Goal: Task Accomplishment & Management: Manage account settings

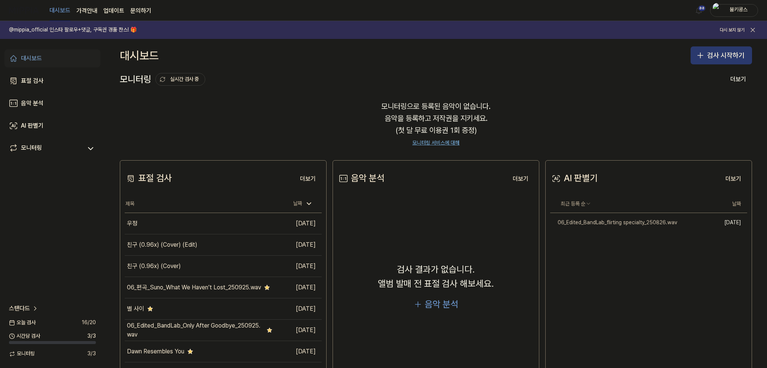
click at [714, 52] on button "검사 시작하기" at bounding box center [721, 55] width 61 height 18
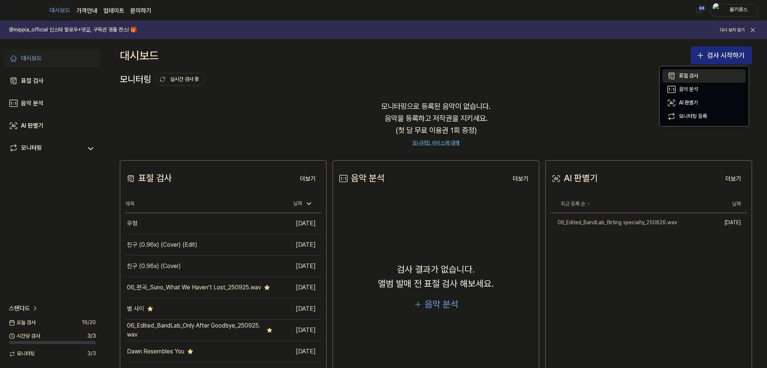
click at [694, 73] on div "표절 검사" at bounding box center [688, 75] width 19 height 7
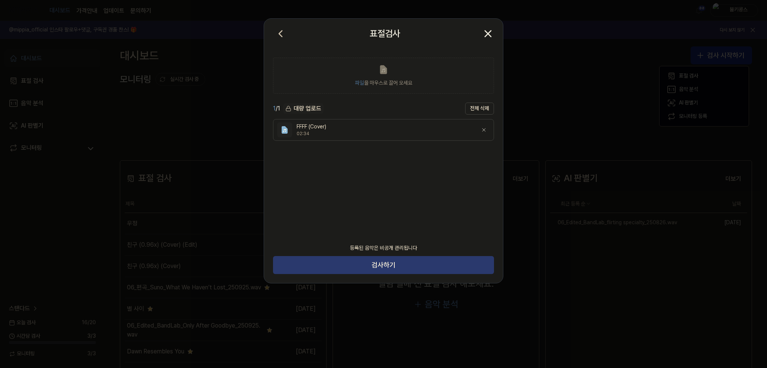
click at [390, 265] on button "검사하기" at bounding box center [383, 265] width 221 height 18
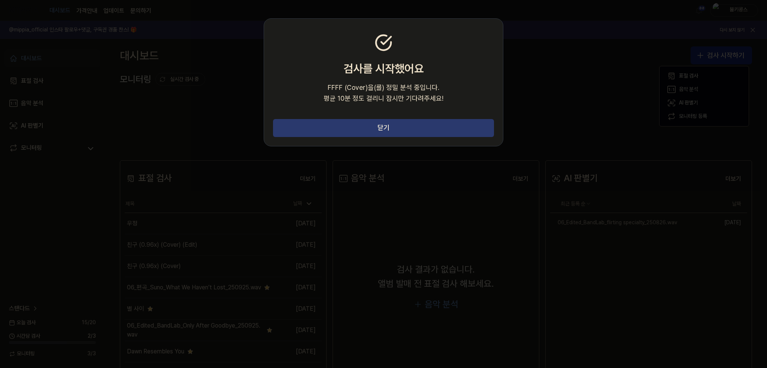
click at [300, 129] on button "닫기" at bounding box center [383, 128] width 221 height 18
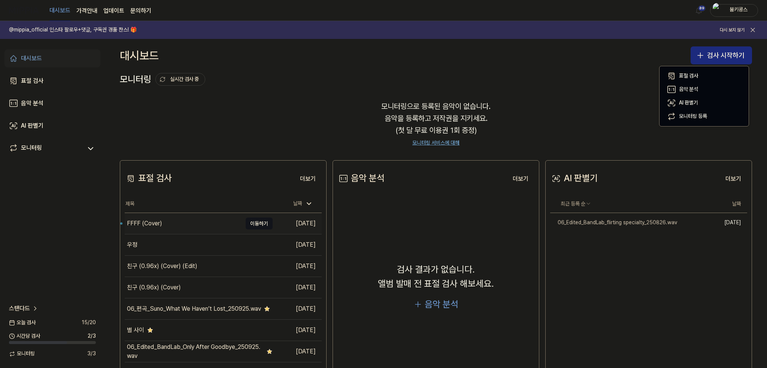
click at [170, 220] on div "FFFF (Cover)" at bounding box center [183, 223] width 117 height 21
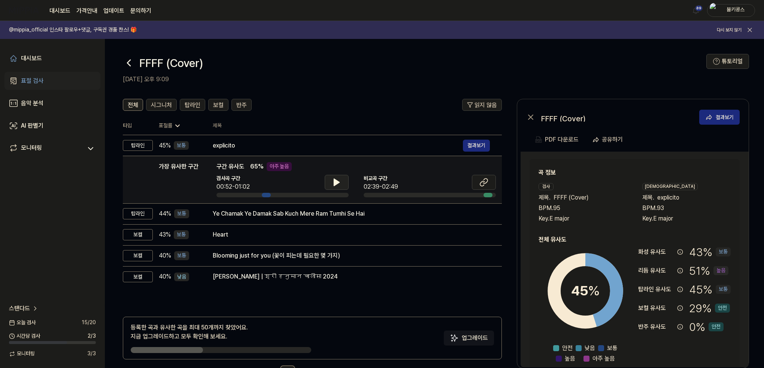
click at [339, 185] on icon at bounding box center [336, 182] width 9 height 9
click at [339, 185] on icon at bounding box center [337, 182] width 1 height 6
click at [482, 182] on icon at bounding box center [482, 183] width 4 height 5
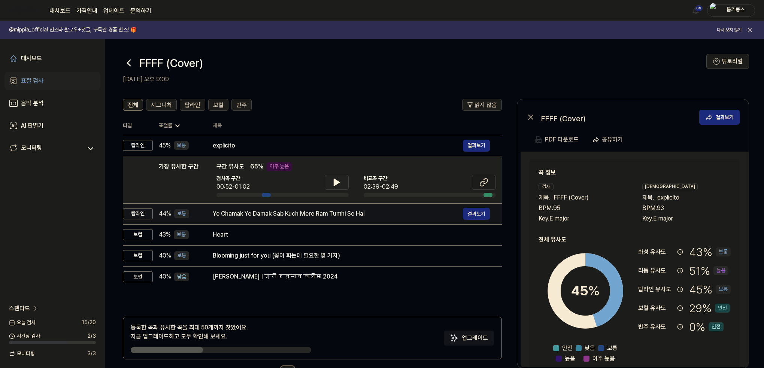
click at [269, 214] on div "Ye Chamak Ye Damak Sab Kuch Mere Ram Tumhi Se Hai" at bounding box center [338, 213] width 250 height 9
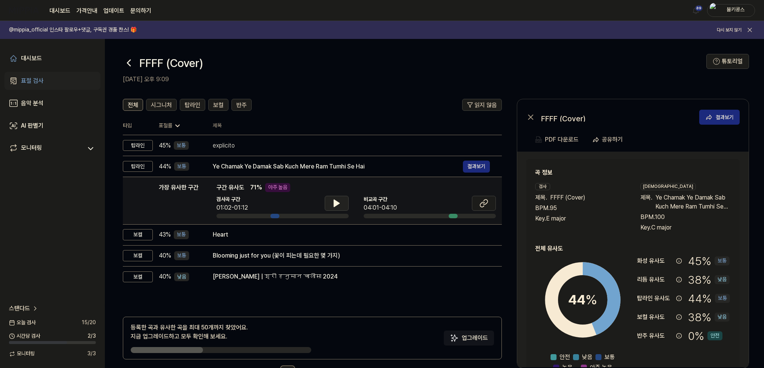
click at [348, 198] on button at bounding box center [337, 203] width 24 height 15
click at [343, 201] on button at bounding box center [337, 203] width 24 height 15
click at [486, 205] on icon at bounding box center [483, 203] width 9 height 9
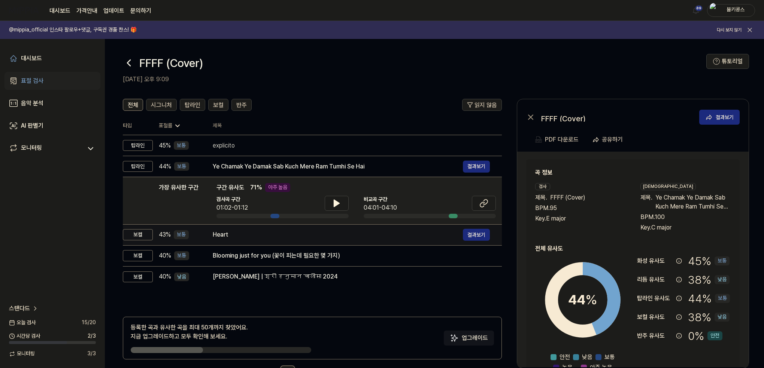
click at [231, 235] on div "Heart" at bounding box center [338, 234] width 250 height 9
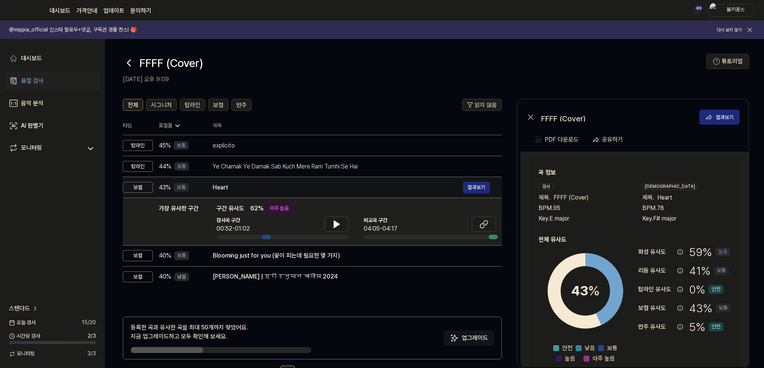
click at [301, 185] on div "Heart" at bounding box center [338, 187] width 250 height 9
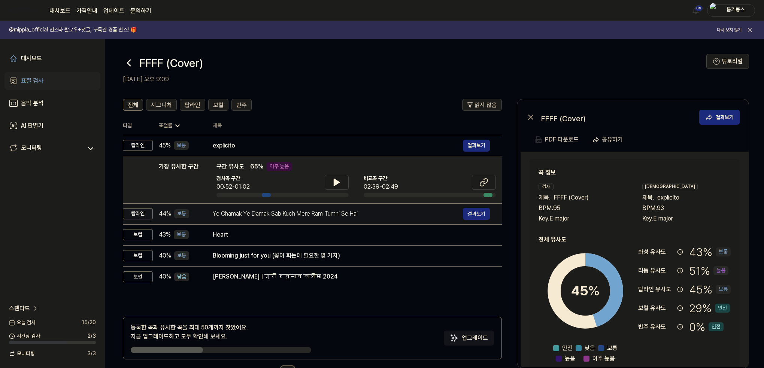
click at [428, 215] on div "Ye Chamak Ye Damak Sab Kuch Mere Ram Tumhi Se Hai" at bounding box center [338, 213] width 250 height 9
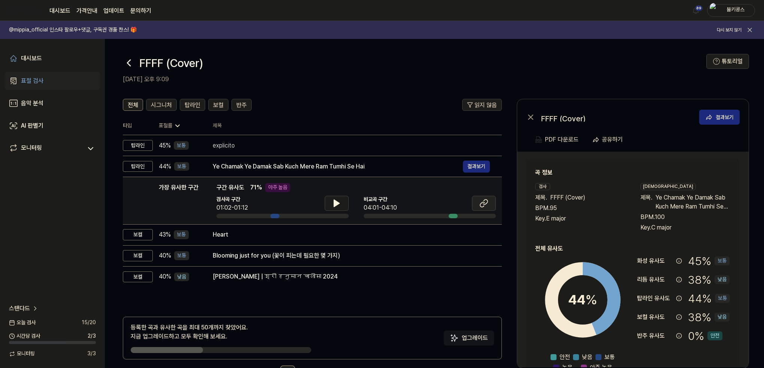
click at [479, 199] on icon at bounding box center [483, 203] width 9 height 9
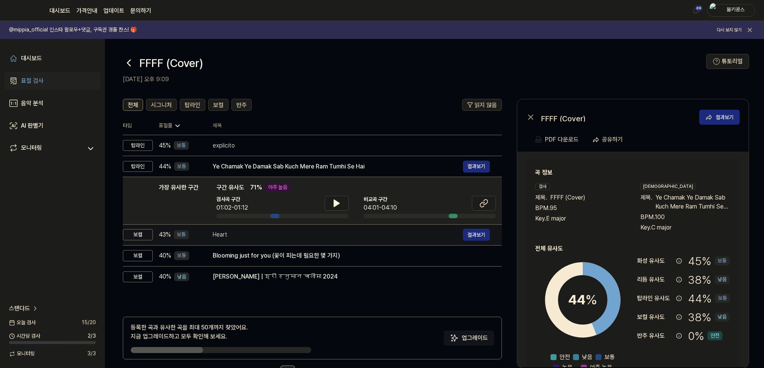
click at [231, 234] on div "Heart" at bounding box center [338, 234] width 250 height 9
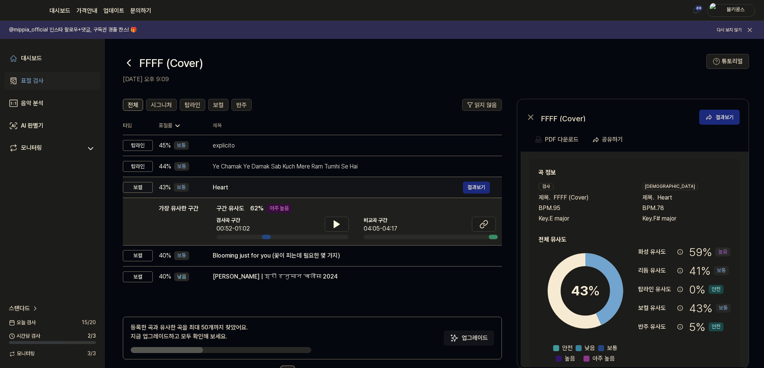
click at [303, 191] on div "Heart" at bounding box center [338, 187] width 250 height 9
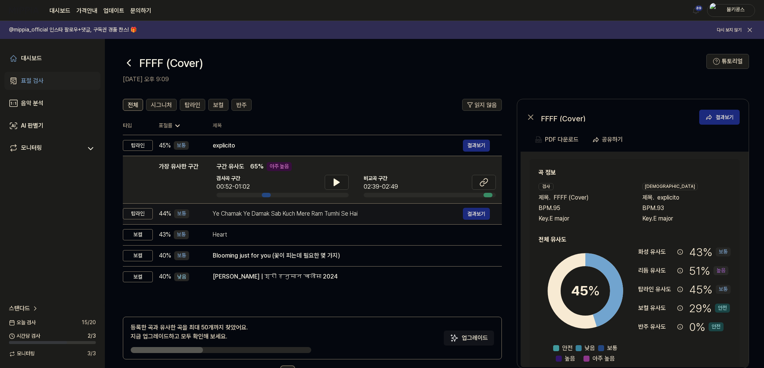
click at [301, 218] on div "Ye Chamak Ye Damak Sab Kuch Mere Ram Tumhi Se Hai 결과보기" at bounding box center [351, 214] width 277 height 12
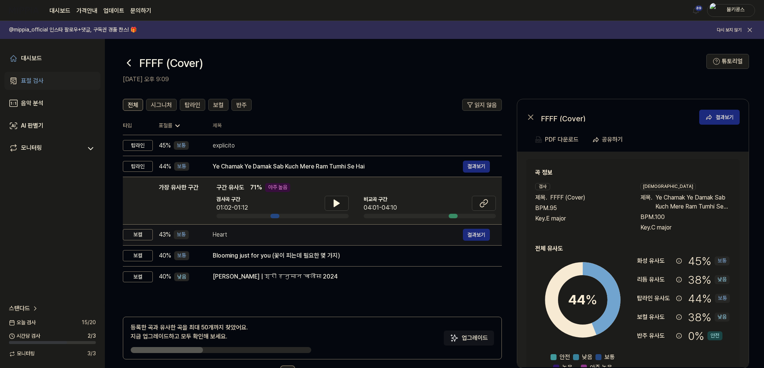
click at [297, 236] on div "Heart" at bounding box center [338, 234] width 250 height 9
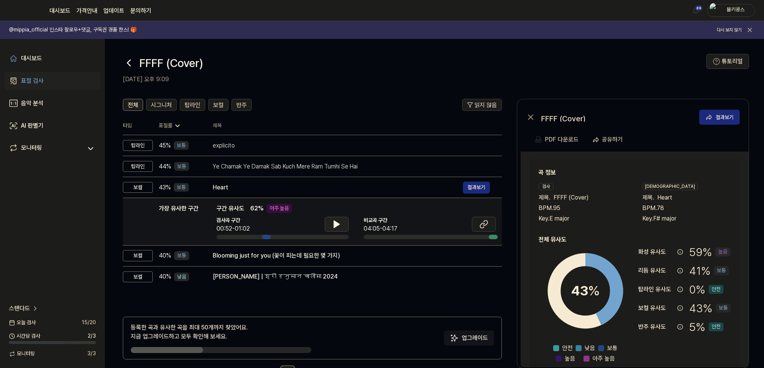
click at [336, 224] on icon at bounding box center [336, 224] width 5 height 7
click at [336, 221] on icon at bounding box center [334, 224] width 1 height 6
click at [482, 223] on icon at bounding box center [482, 225] width 4 height 5
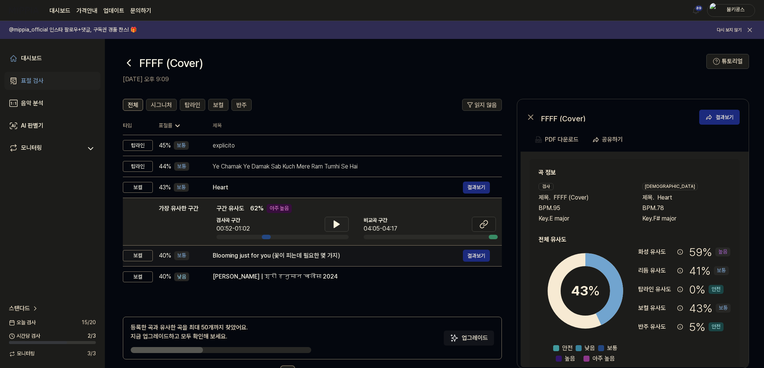
click at [230, 255] on div "Blooming just for you (꽃이 피는데 필요한 몇 가지)" at bounding box center [338, 255] width 250 height 9
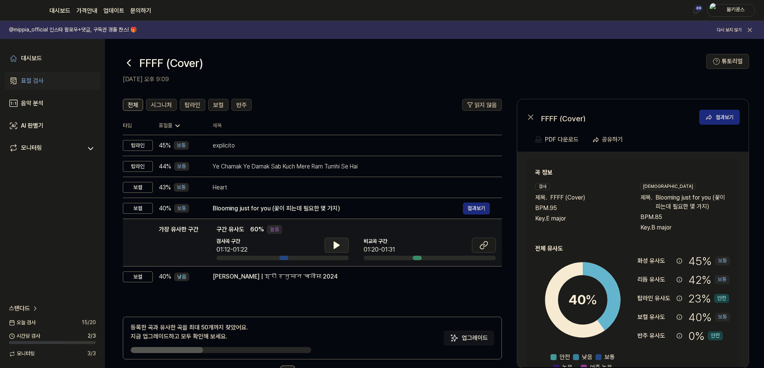
click at [332, 245] on icon at bounding box center [336, 245] width 9 height 9
click at [335, 246] on icon at bounding box center [334, 245] width 1 height 6
click at [481, 247] on icon at bounding box center [483, 245] width 9 height 9
click at [482, 248] on icon at bounding box center [483, 245] width 9 height 9
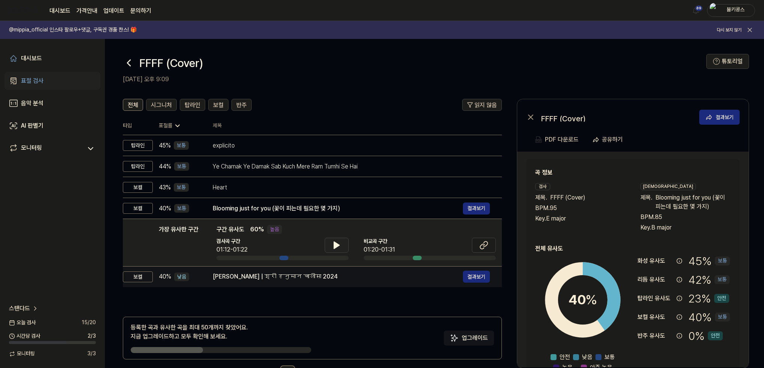
click at [251, 281] on div "[PERSON_NAME] | श्री हनुमान चालीसा 2024" at bounding box center [338, 276] width 250 height 9
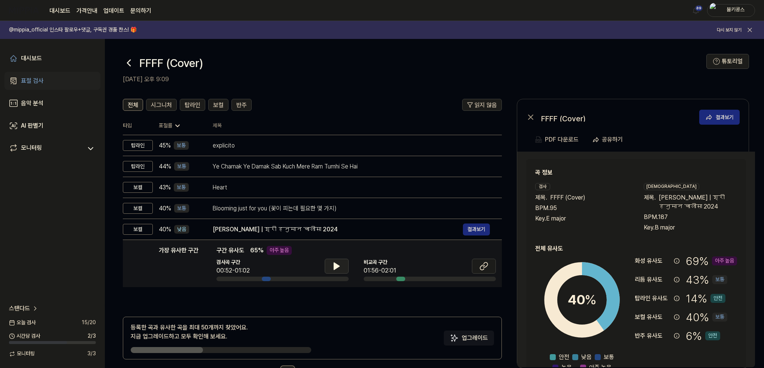
click at [325, 263] on button at bounding box center [337, 266] width 24 height 15
click at [327, 263] on button at bounding box center [337, 266] width 24 height 15
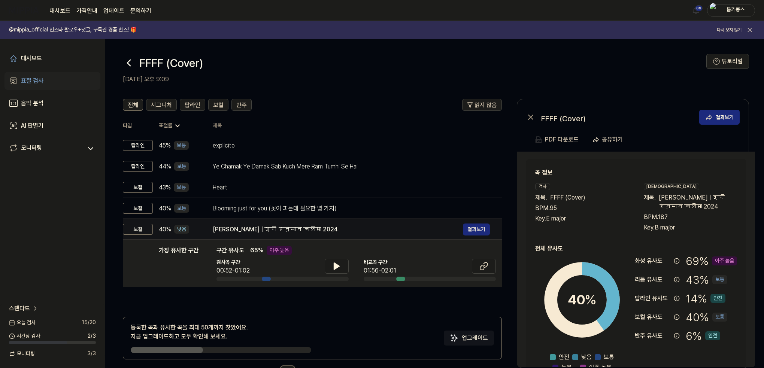
click at [310, 227] on div "[PERSON_NAME] | श्री हनुमान चालीसा 2024" at bounding box center [338, 229] width 250 height 9
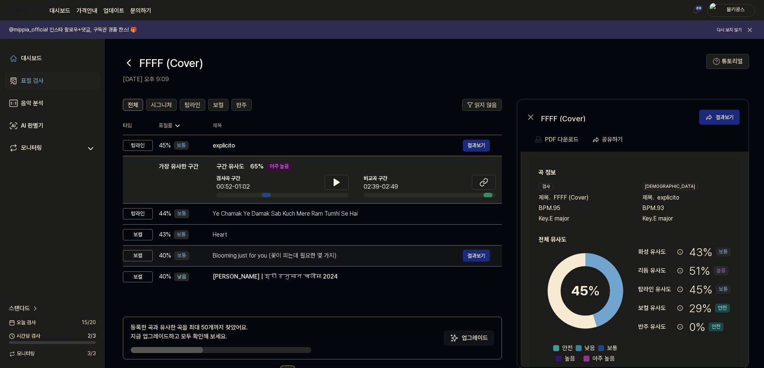
click at [314, 254] on div "Blooming just for you (꽃이 피는데 필요한 몇 가지)" at bounding box center [338, 255] width 250 height 9
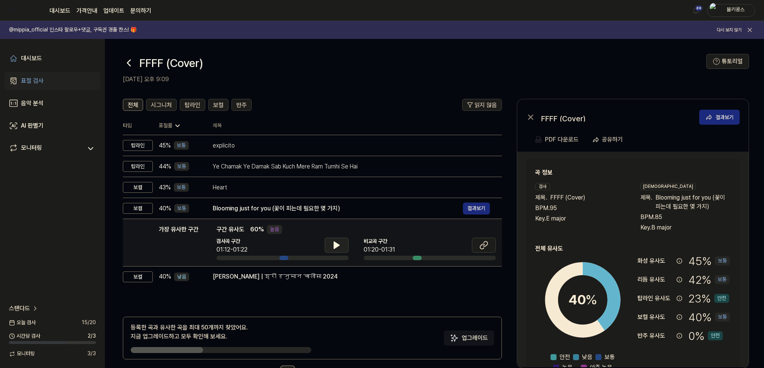
click at [342, 244] on button at bounding box center [337, 245] width 24 height 15
click at [339, 243] on icon at bounding box center [336, 245] width 9 height 9
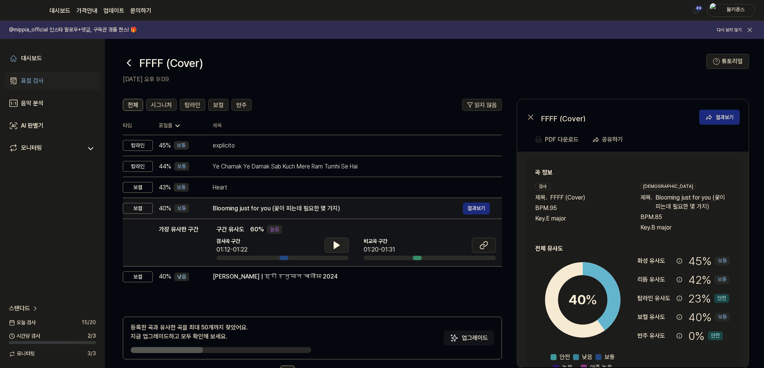
click at [304, 206] on div "Blooming just for you (꽃이 피는데 필요한 몇 가지)" at bounding box center [338, 208] width 250 height 9
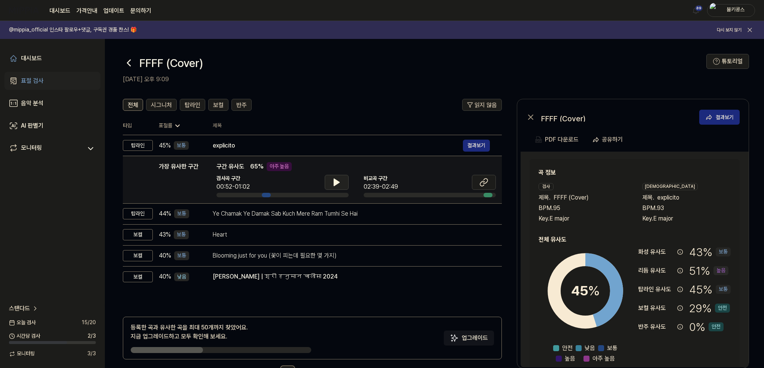
click at [339, 179] on icon at bounding box center [336, 182] width 9 height 9
click at [337, 180] on icon at bounding box center [337, 182] width 1 height 6
click at [193, 107] on span "탑라인" at bounding box center [193, 105] width 16 height 9
click at [193, 100] on div "탑라인" at bounding box center [193, 105] width 16 height 10
click at [336, 181] on icon at bounding box center [336, 182] width 5 height 7
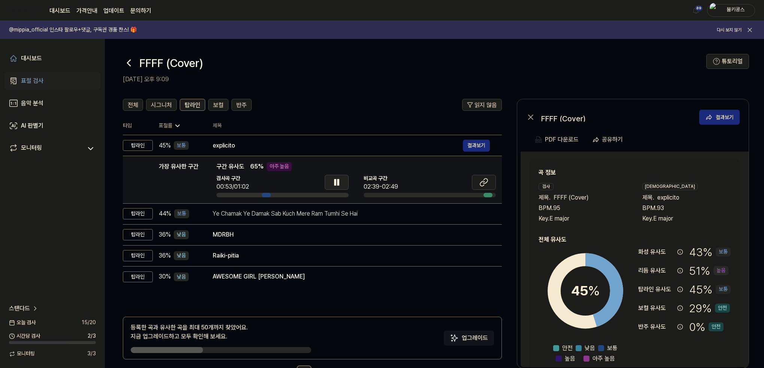
click at [336, 181] on icon at bounding box center [336, 182] width 9 height 9
click at [486, 179] on icon at bounding box center [485, 181] width 4 height 5
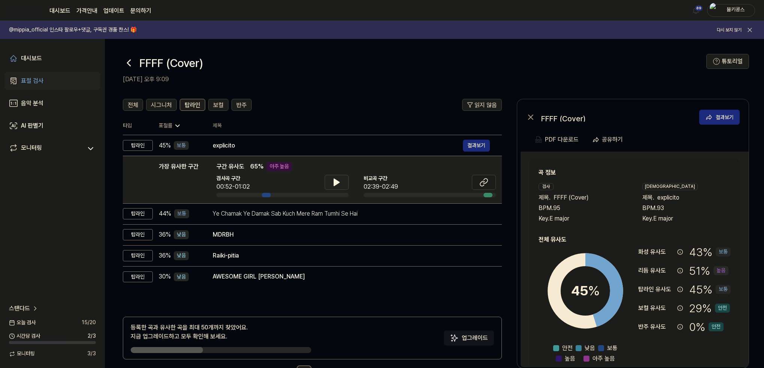
click at [334, 182] on icon at bounding box center [336, 182] width 5 height 7
click at [333, 182] on icon at bounding box center [336, 182] width 9 height 9
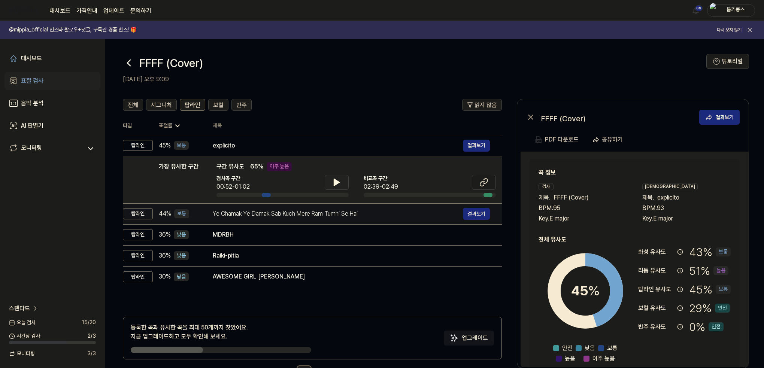
click at [310, 216] on div "Ye Chamak Ye Damak Sab Kuch Mere Ram Tumhi Se Hai" at bounding box center [338, 213] width 250 height 9
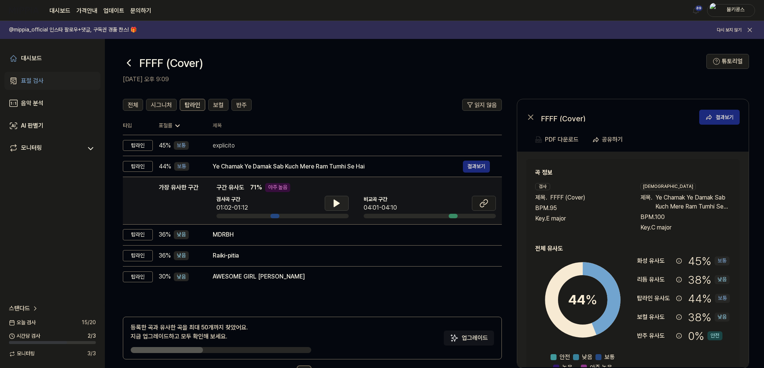
click at [344, 198] on button at bounding box center [337, 203] width 24 height 15
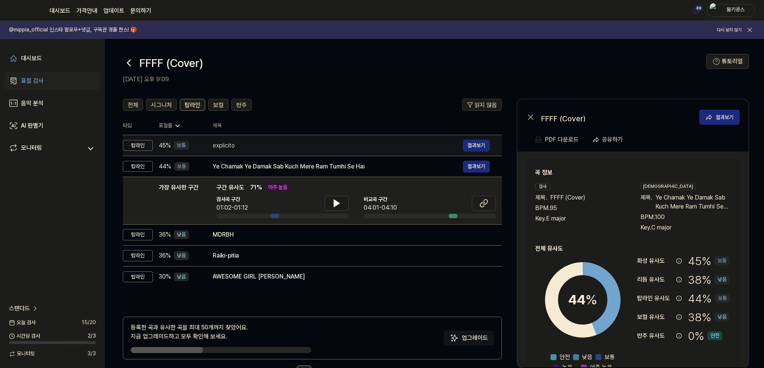
click at [345, 146] on div "explicito" at bounding box center [338, 145] width 250 height 9
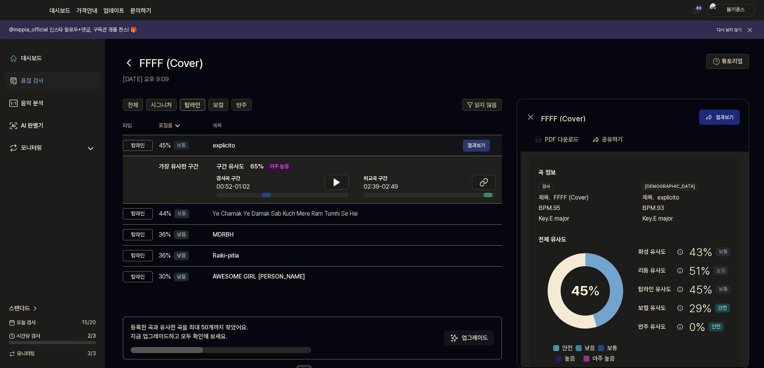
click at [481, 148] on button "결과보기" at bounding box center [476, 146] width 27 height 12
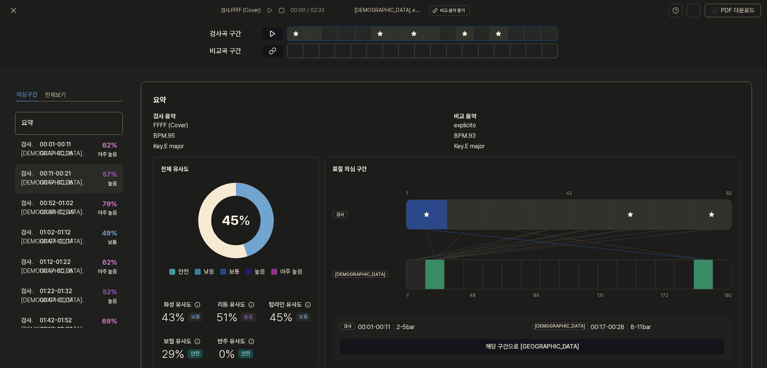
click at [52, 177] on div "00:11 - 00:21" at bounding box center [55, 173] width 31 height 9
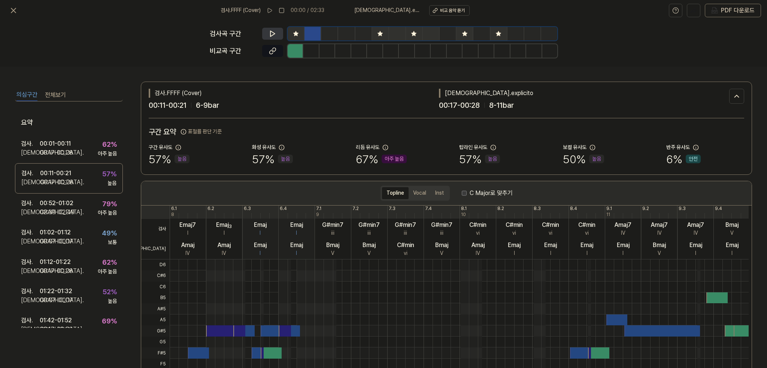
click at [270, 28] on button at bounding box center [272, 34] width 21 height 12
click at [270, 30] on icon at bounding box center [272, 33] width 7 height 7
click at [274, 47] on icon at bounding box center [272, 50] width 7 height 7
click at [271, 28] on button at bounding box center [272, 34] width 21 height 12
click at [81, 200] on div "검사 . 00:52 - 01:02 비교 . 02:39 - 02:49 79 % 아주 높음" at bounding box center [69, 208] width 108 height 29
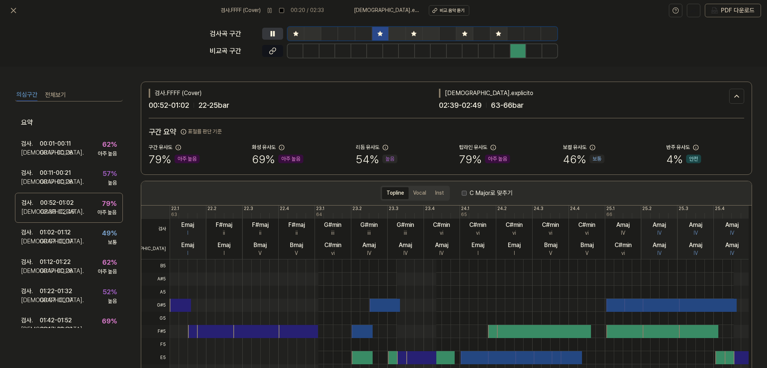
click at [273, 33] on icon at bounding box center [272, 33] width 7 height 7
click at [274, 30] on icon at bounding box center [272, 33] width 7 height 7
click at [279, 49] on button at bounding box center [272, 51] width 21 height 12
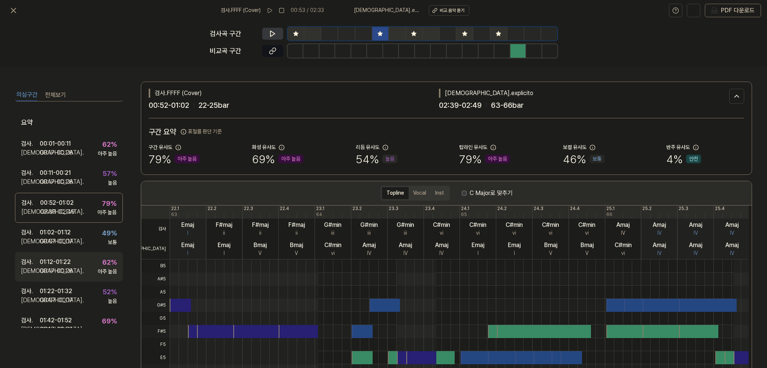
click at [81, 268] on div "검사 . 01:12 - 01:22 비교 . 00:17 - 00:28 62 % 아주 높음" at bounding box center [69, 266] width 108 height 29
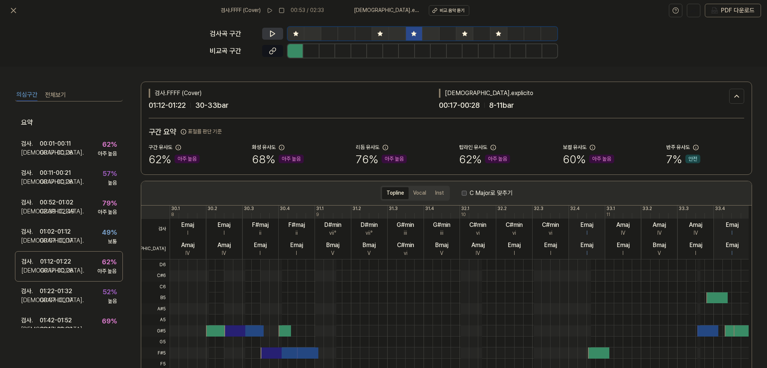
click at [275, 30] on icon at bounding box center [272, 33] width 7 height 7
click at [269, 33] on icon at bounding box center [272, 33] width 7 height 7
click at [276, 51] on icon at bounding box center [272, 50] width 7 height 7
click at [9, 12] on icon at bounding box center [13, 10] width 9 height 9
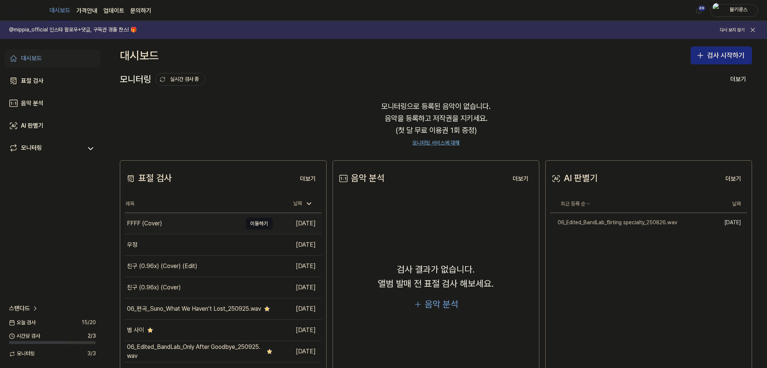
click at [163, 225] on div "FFFF (Cover)" at bounding box center [183, 223] width 117 height 21
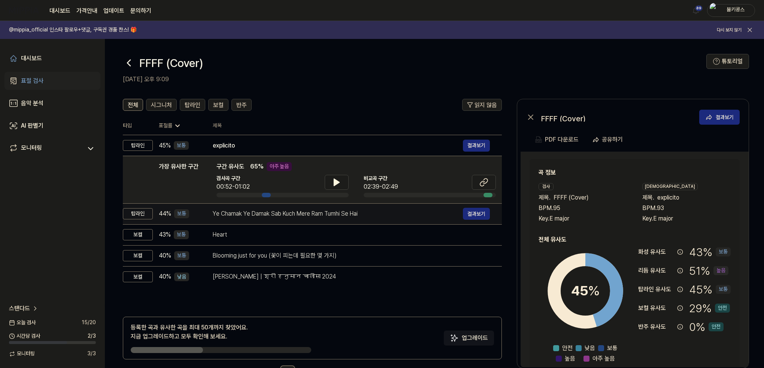
click at [254, 216] on div "Ye Chamak Ye Damak Sab Kuch Mere Ram Tumhi Se Hai" at bounding box center [338, 213] width 250 height 9
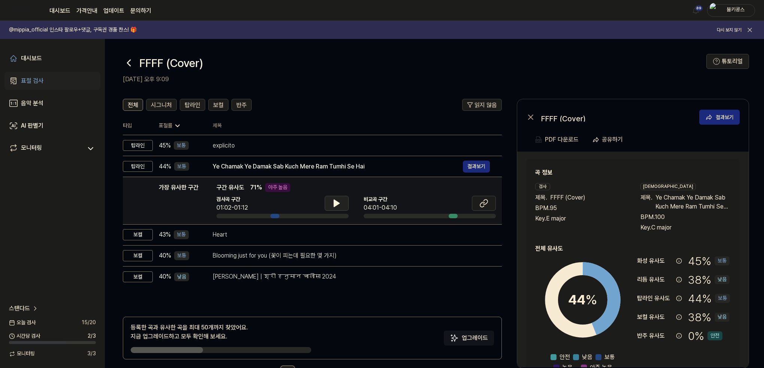
click at [327, 202] on button at bounding box center [337, 203] width 24 height 15
click at [336, 204] on icon at bounding box center [334, 203] width 1 height 6
click at [477, 205] on button at bounding box center [484, 203] width 24 height 15
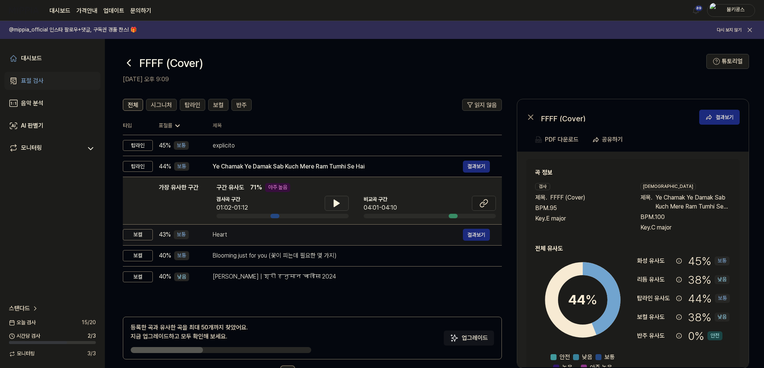
click at [315, 232] on div "Heart" at bounding box center [338, 234] width 250 height 9
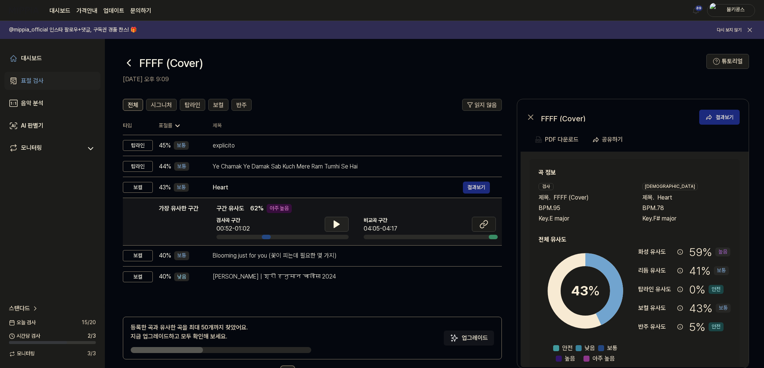
click at [339, 225] on icon at bounding box center [336, 224] width 9 height 9
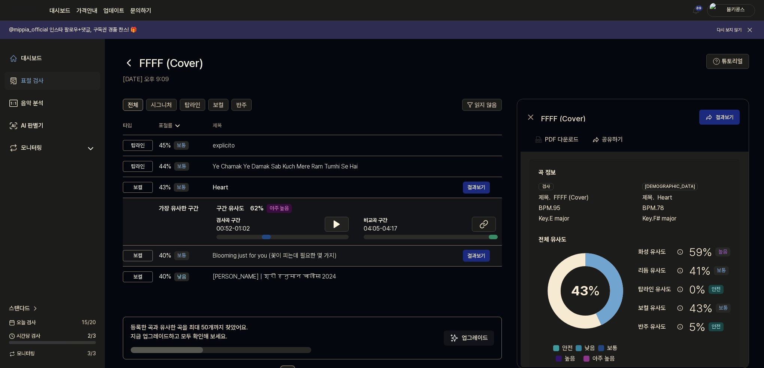
click at [316, 261] on div "Blooming just for you (꽃이 피는데 필요한 몇 가지) 결과보기" at bounding box center [351, 256] width 277 height 12
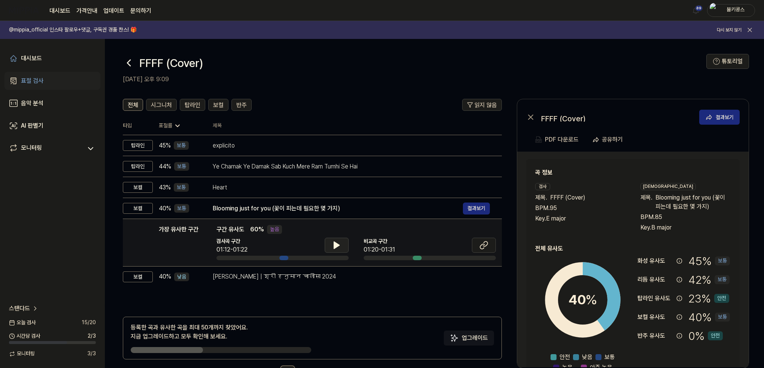
click at [334, 246] on icon at bounding box center [336, 245] width 5 height 7
click at [334, 246] on icon at bounding box center [334, 245] width 1 height 6
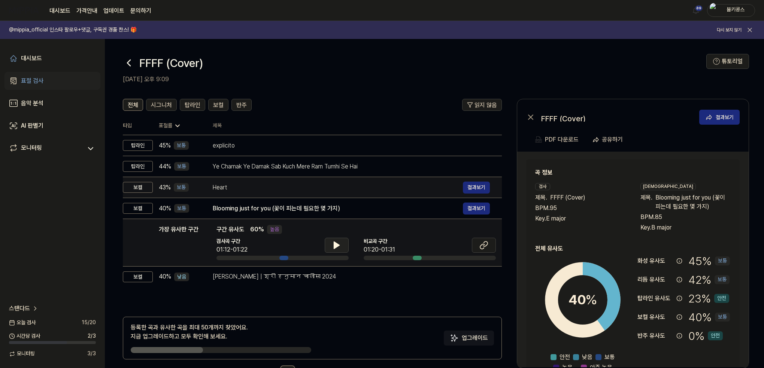
click at [313, 193] on div "Heart 결과보기" at bounding box center [351, 188] width 277 height 12
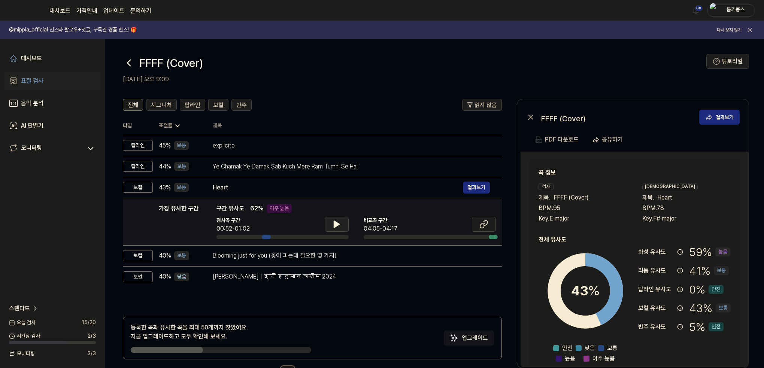
click at [331, 222] on button at bounding box center [337, 224] width 24 height 15
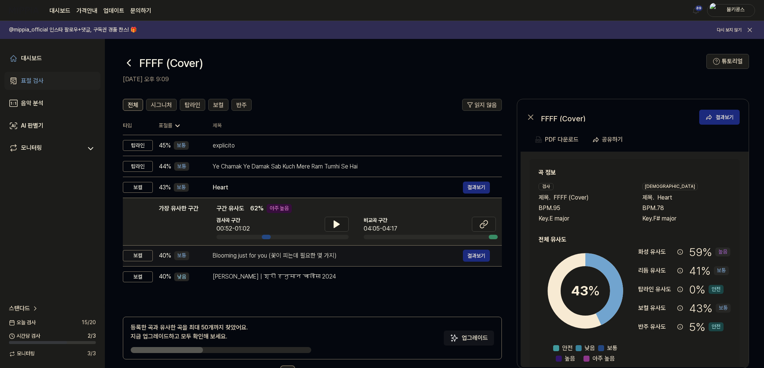
click at [316, 248] on td "Blooming just for you (꽃이 피는데 필요한 몇 가지) 결과보기" at bounding box center [351, 255] width 301 height 21
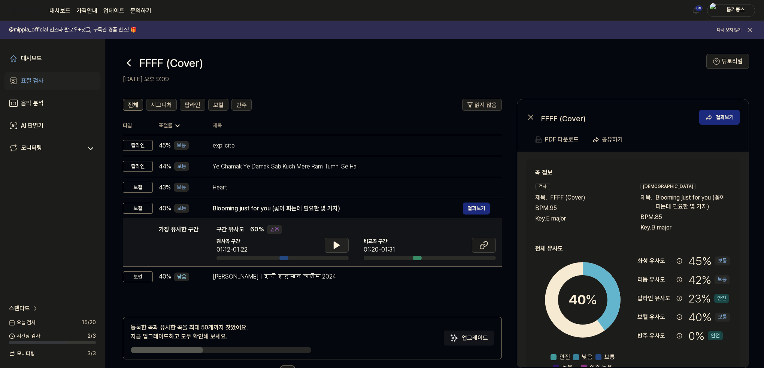
click at [334, 243] on icon at bounding box center [336, 245] width 5 height 7
click at [333, 243] on icon at bounding box center [336, 245] width 9 height 9
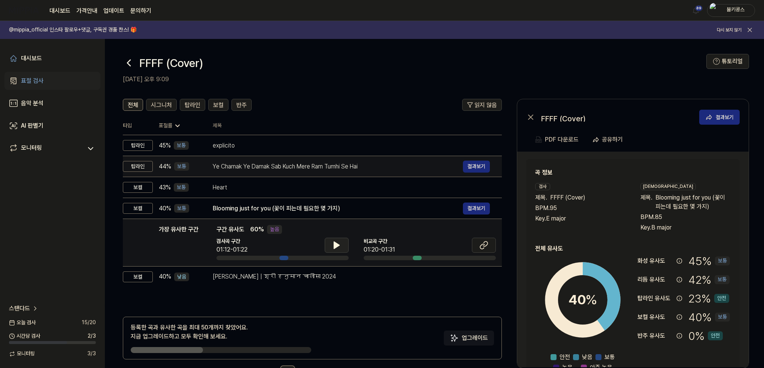
click at [317, 170] on div "Ye Chamak Ye Damak Sab Kuch Mere Ram Tumhi Se Hai" at bounding box center [338, 166] width 250 height 9
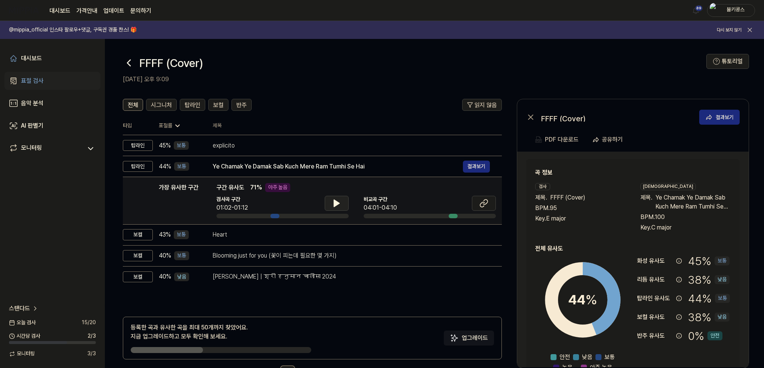
click at [333, 197] on button at bounding box center [337, 203] width 24 height 15
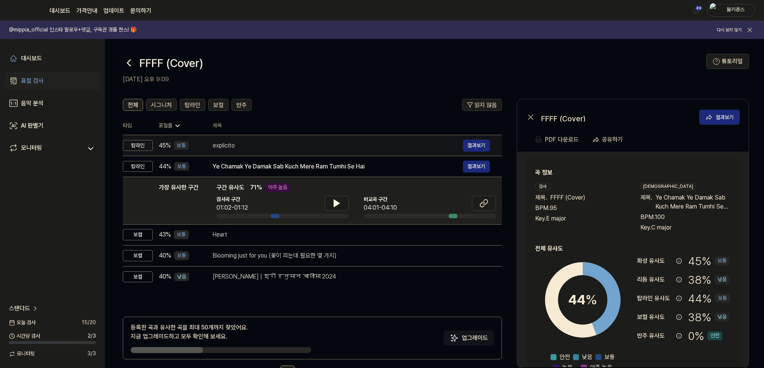
click at [305, 149] on div "explicito" at bounding box center [338, 145] width 250 height 9
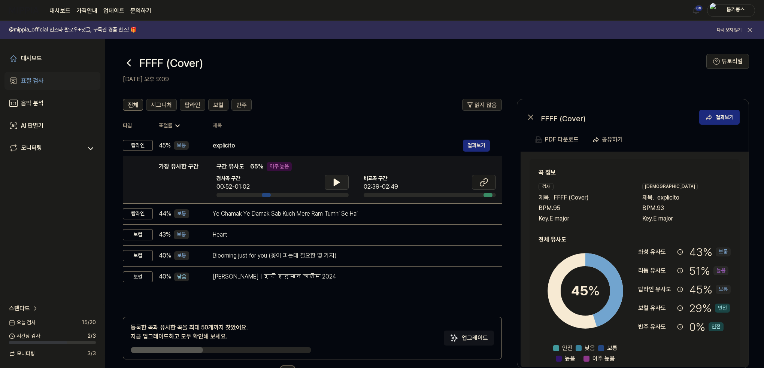
click at [335, 181] on icon at bounding box center [336, 182] width 5 height 7
click at [335, 181] on icon at bounding box center [334, 182] width 1 height 6
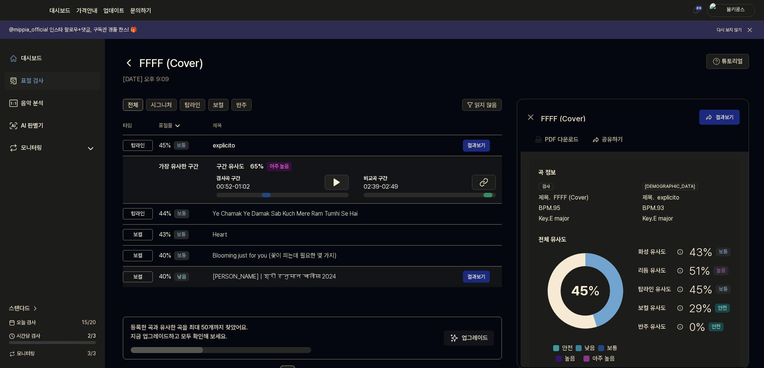
click at [299, 279] on div "[PERSON_NAME] | श्री हनुमान चालीसा 2024" at bounding box center [338, 276] width 250 height 9
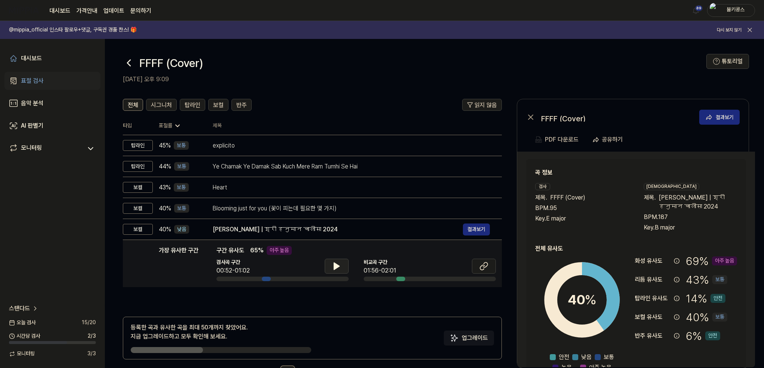
click at [343, 262] on button at bounding box center [337, 266] width 24 height 15
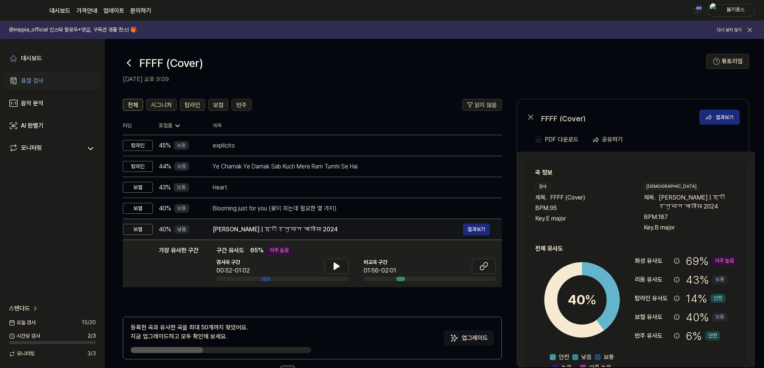
click at [329, 230] on div "[PERSON_NAME] | श्री हनुमान चालीसा 2024" at bounding box center [338, 229] width 250 height 9
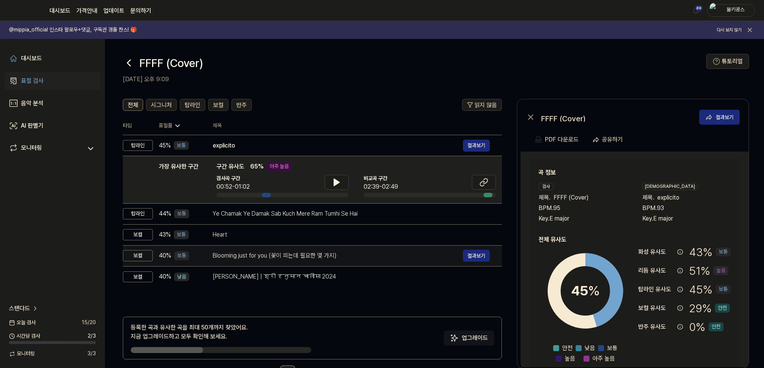
click at [325, 253] on div "Blooming just for you (꽃이 피는데 필요한 몇 가지)" at bounding box center [338, 255] width 250 height 9
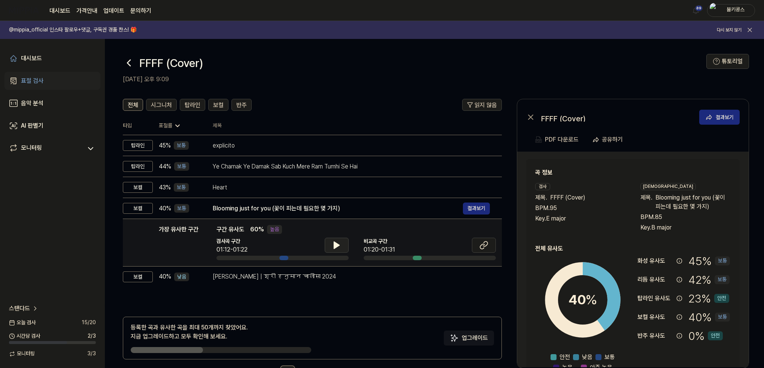
click at [333, 246] on icon at bounding box center [336, 245] width 9 height 9
drag, startPoint x: 333, startPoint y: 245, endPoint x: 334, endPoint y: 236, distance: 9.2
click at [333, 245] on icon at bounding box center [336, 245] width 9 height 9
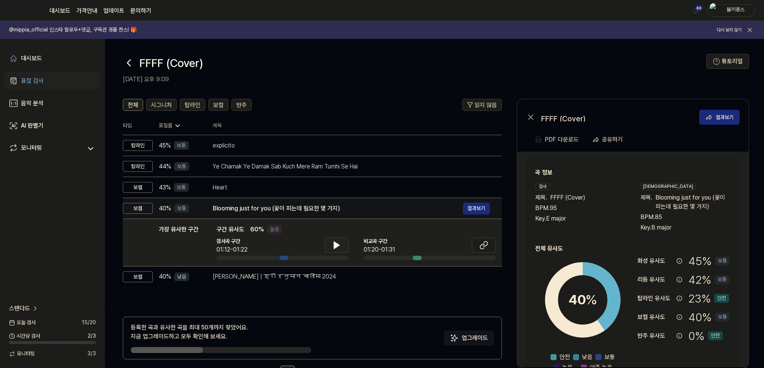
click at [333, 208] on div "Blooming just for you (꽃이 피는데 필요한 몇 가지)" at bounding box center [338, 208] width 250 height 9
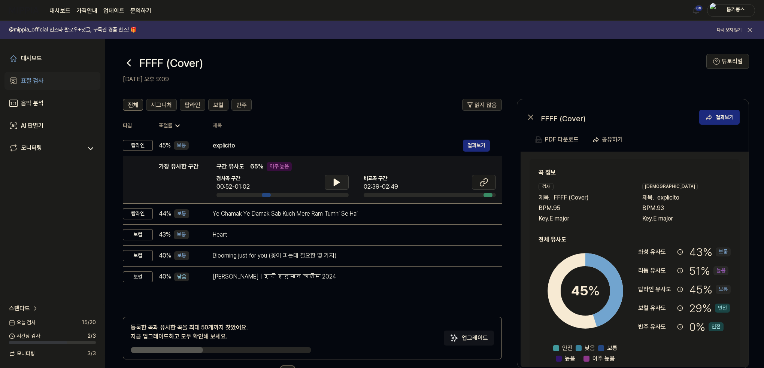
click at [333, 184] on icon at bounding box center [336, 182] width 9 height 9
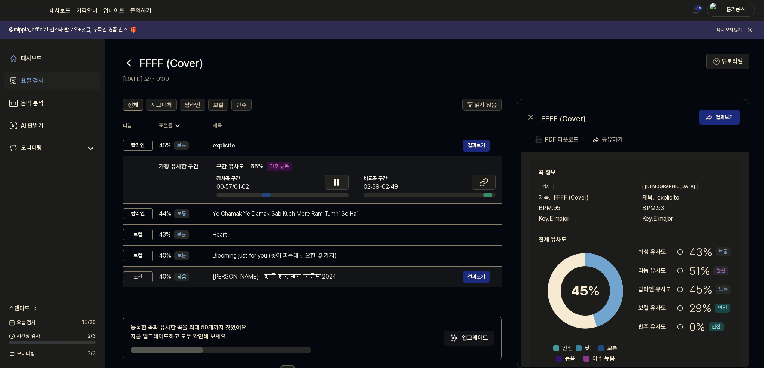
click at [321, 276] on div "[PERSON_NAME] | श्री हनुमान चालीसा 2024" at bounding box center [338, 276] width 250 height 9
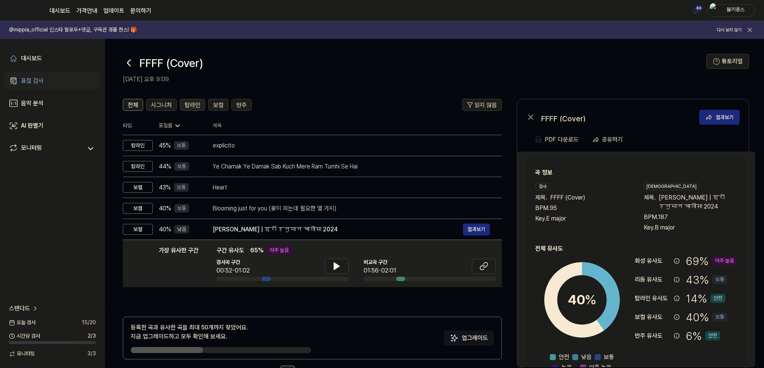
click at [195, 109] on span "탑라인" at bounding box center [193, 105] width 16 height 9
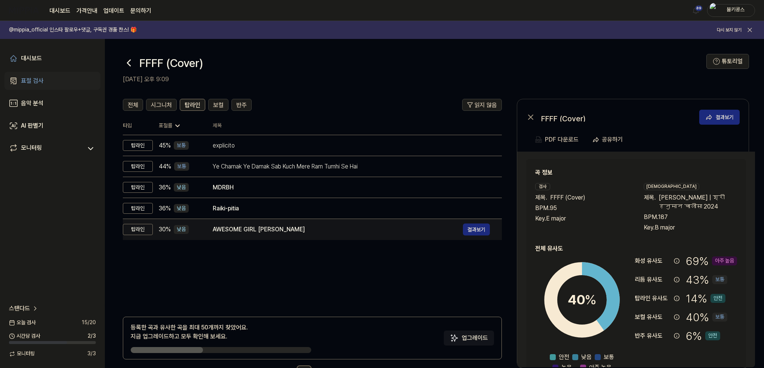
click at [271, 231] on div "AWESOME GIRL [PERSON_NAME]" at bounding box center [338, 229] width 250 height 9
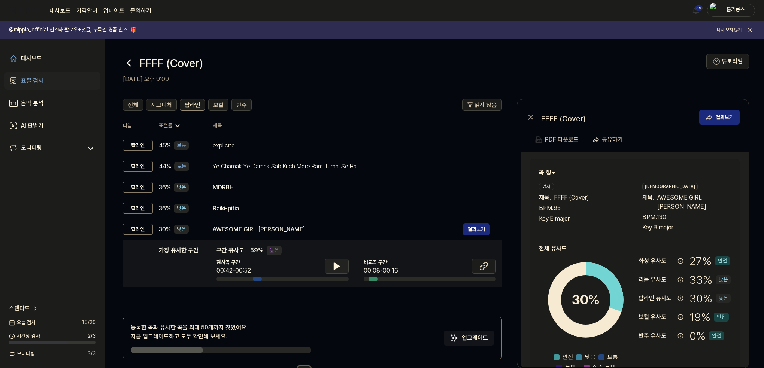
click at [333, 263] on icon at bounding box center [336, 266] width 9 height 9
click at [484, 263] on icon at bounding box center [485, 265] width 4 height 5
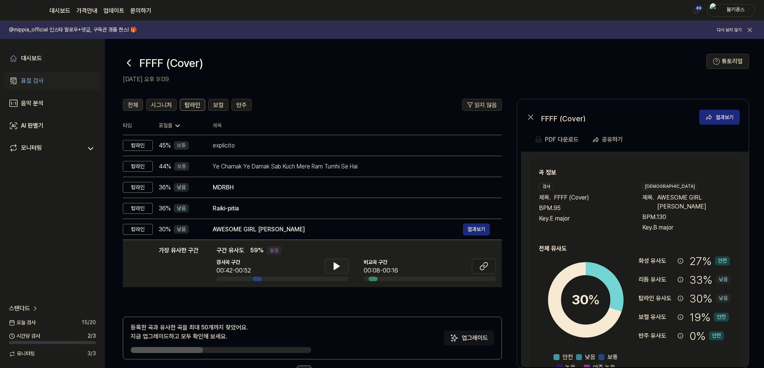
click at [137, 105] on span "전체" at bounding box center [133, 105] width 10 height 9
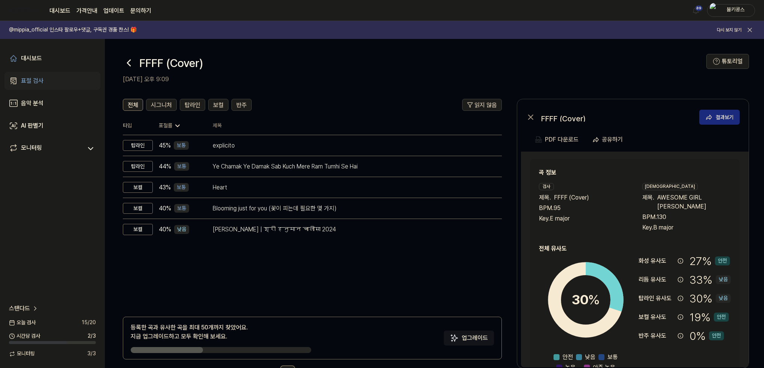
click at [126, 64] on icon at bounding box center [129, 63] width 12 height 12
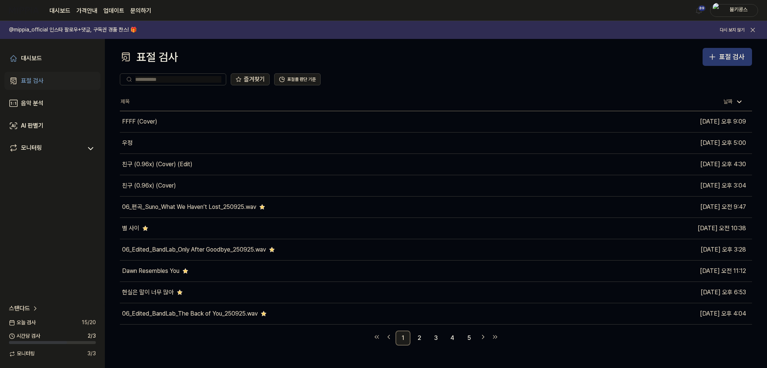
click at [717, 55] on icon "button" at bounding box center [712, 56] width 9 height 9
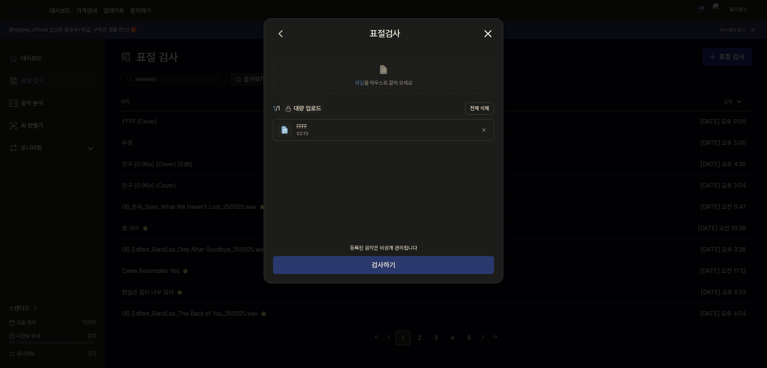
click at [376, 263] on button "검사하기" at bounding box center [383, 265] width 221 height 18
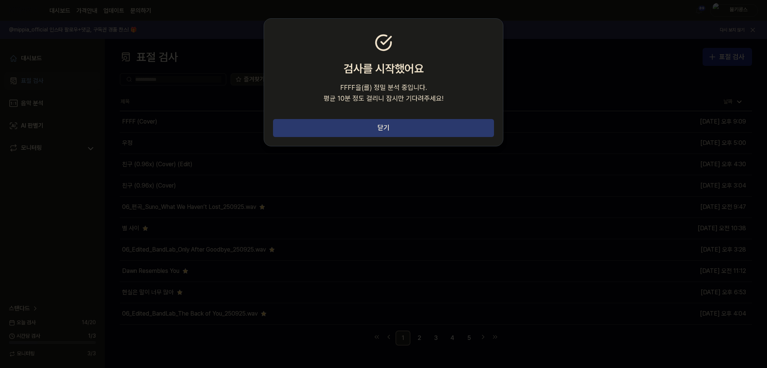
click at [423, 127] on button "닫기" at bounding box center [383, 128] width 221 height 18
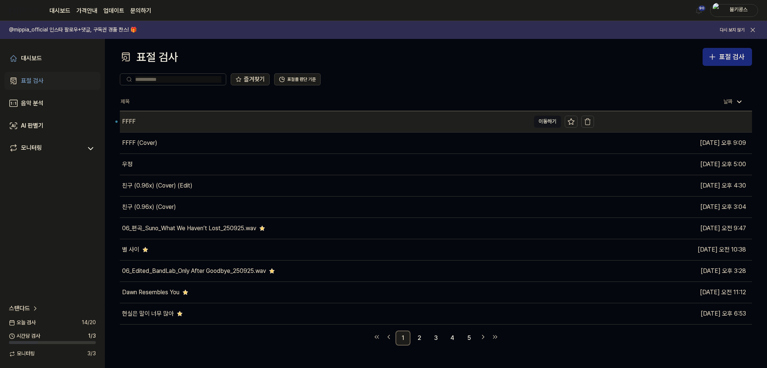
click at [295, 127] on div "FFFF" at bounding box center [325, 121] width 410 height 21
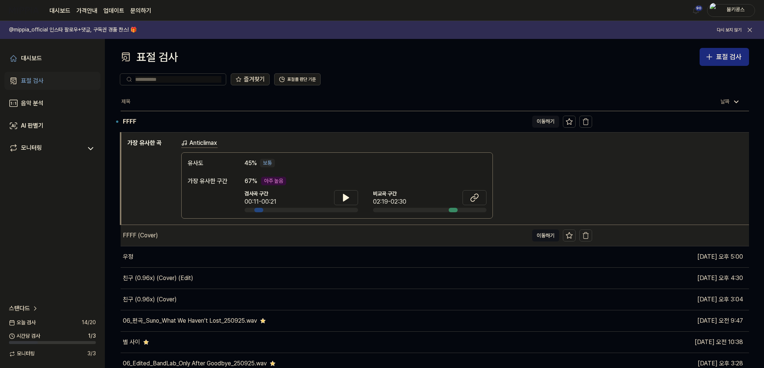
click at [199, 232] on div "FFFF (Cover)" at bounding box center [325, 235] width 408 height 21
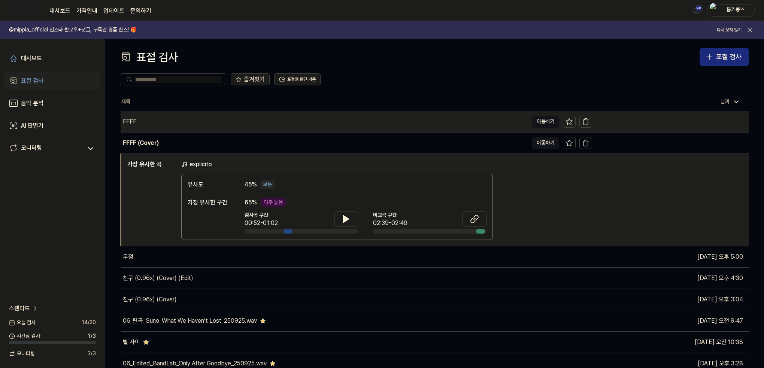
click at [321, 118] on div "FFFF" at bounding box center [325, 121] width 408 height 21
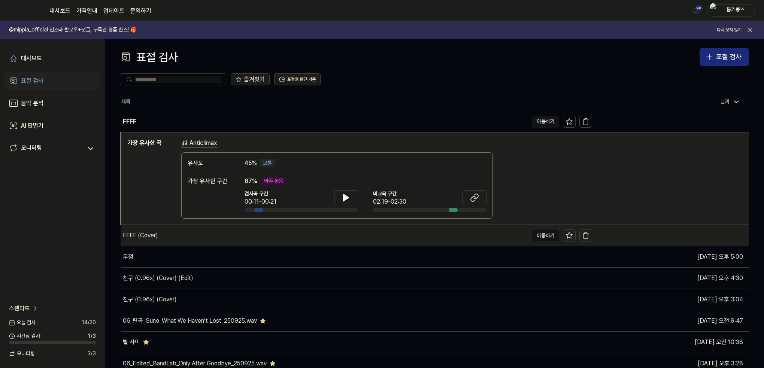
click at [274, 229] on div "FFFF (Cover)" at bounding box center [325, 235] width 408 height 21
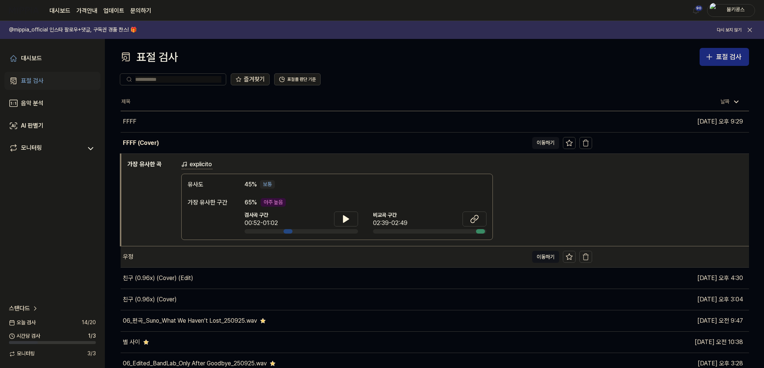
click at [267, 255] on div "우정" at bounding box center [325, 256] width 408 height 21
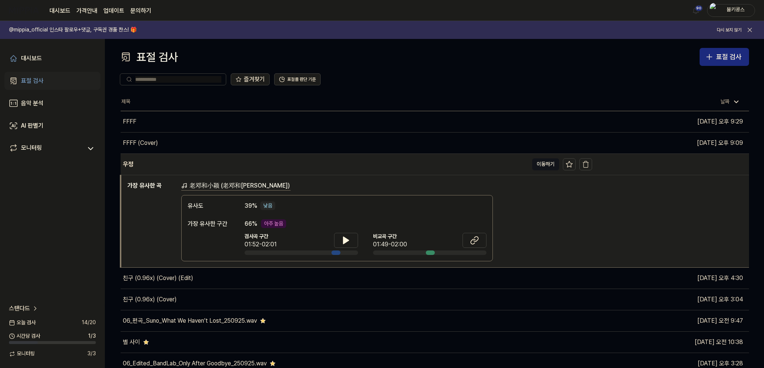
click at [255, 165] on div "우정" at bounding box center [325, 164] width 408 height 21
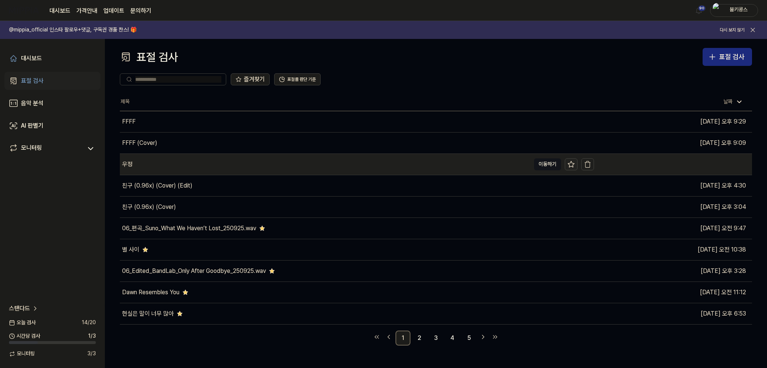
click at [574, 163] on icon at bounding box center [570, 164] width 7 height 7
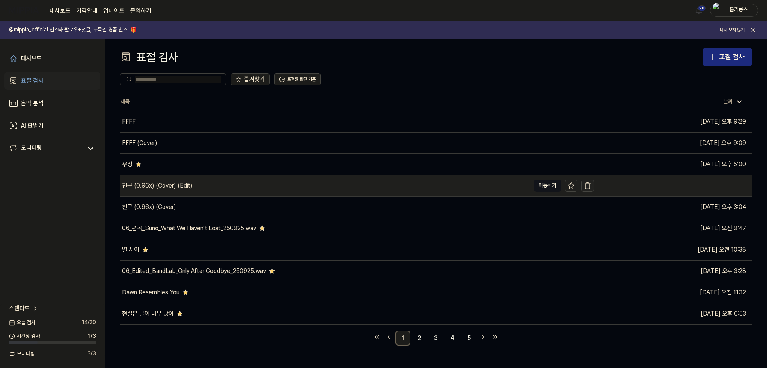
click at [587, 184] on icon "button" at bounding box center [587, 185] width 7 height 7
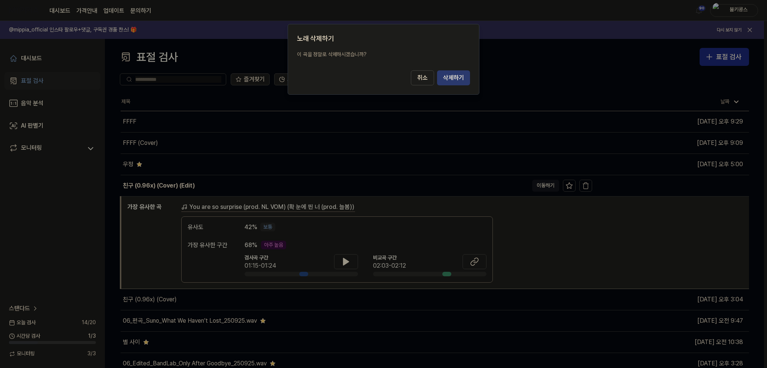
click at [455, 79] on button "삭제하기" at bounding box center [453, 77] width 33 height 15
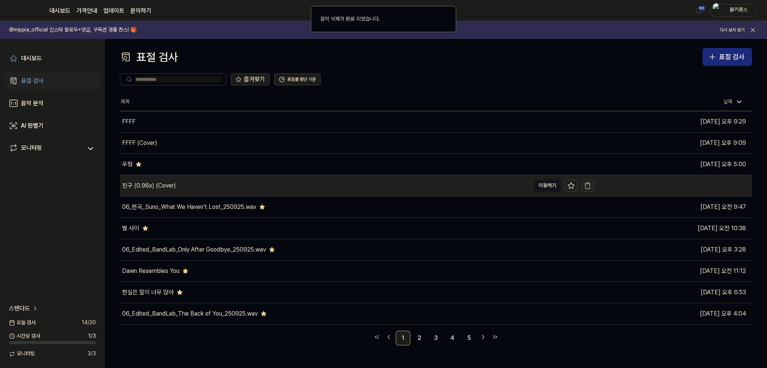
click at [587, 187] on icon "button" at bounding box center [587, 185] width 7 height 7
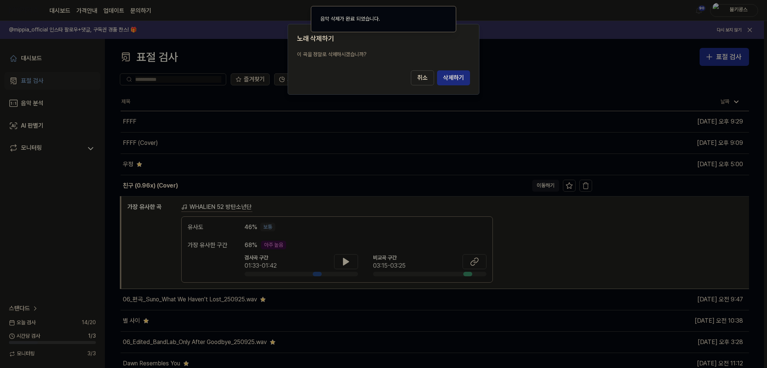
click at [455, 79] on button "삭제하기" at bounding box center [453, 77] width 33 height 15
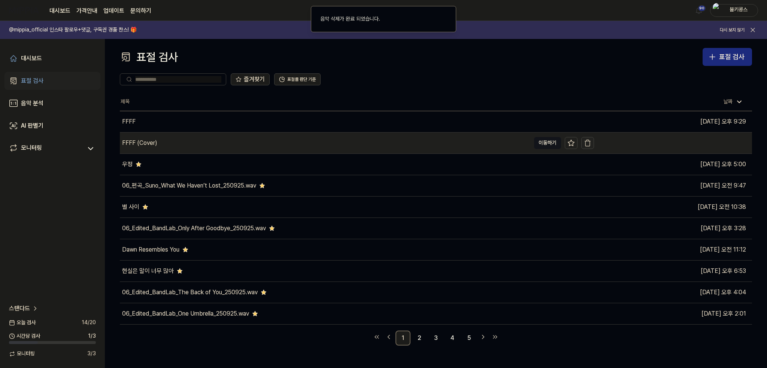
click at [584, 146] on icon "button" at bounding box center [587, 142] width 7 height 7
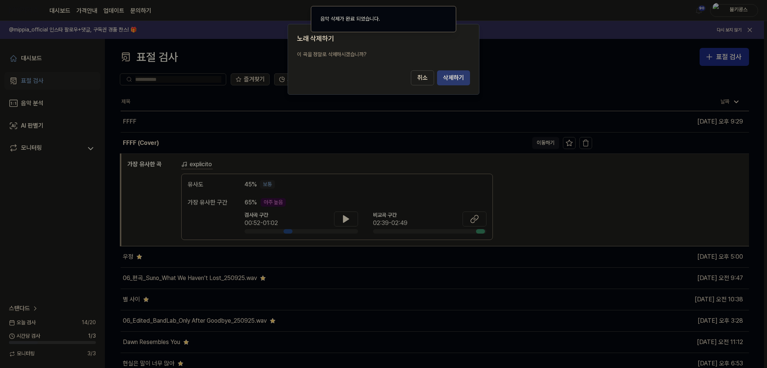
click at [453, 79] on button "삭제하기" at bounding box center [453, 77] width 33 height 15
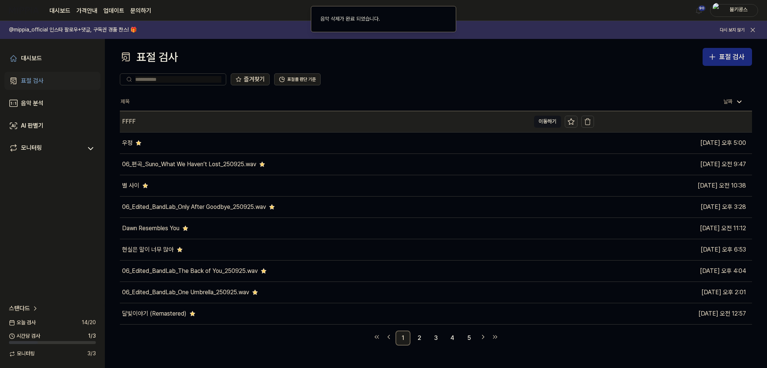
click at [574, 126] on button at bounding box center [571, 122] width 13 height 12
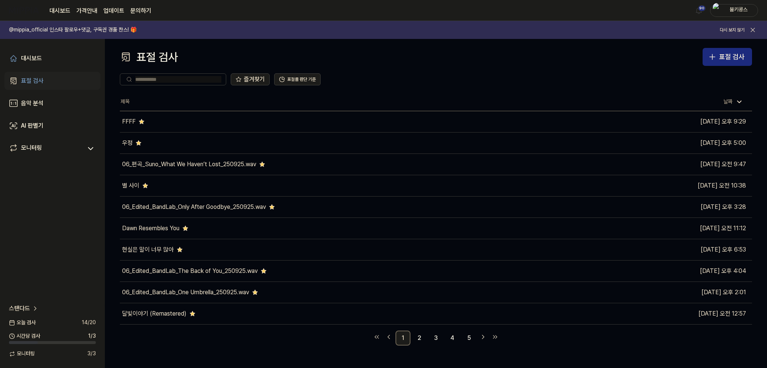
click at [575, 86] on div "즐겨찾기 표절률 판단 기준" at bounding box center [436, 79] width 632 height 27
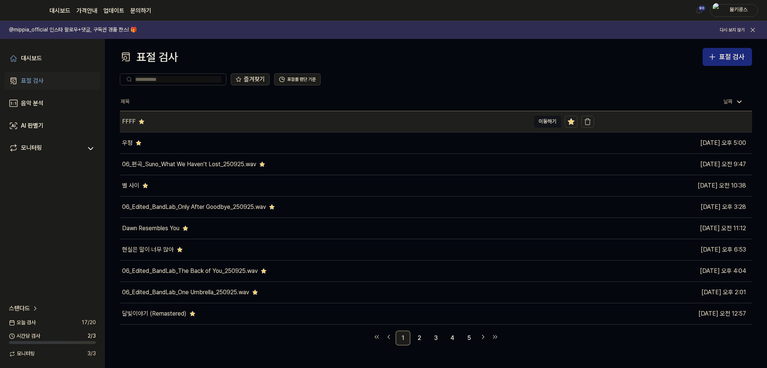
click at [168, 123] on div "FFFF" at bounding box center [325, 121] width 410 height 21
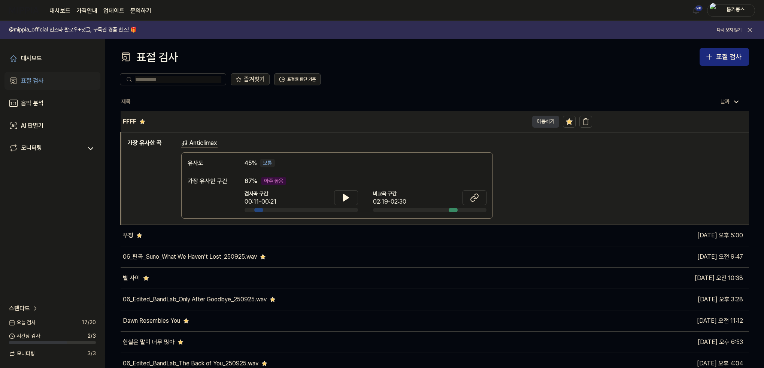
click at [537, 122] on button "이동하기" at bounding box center [545, 122] width 27 height 12
